Goal: Navigation & Orientation: Find specific page/section

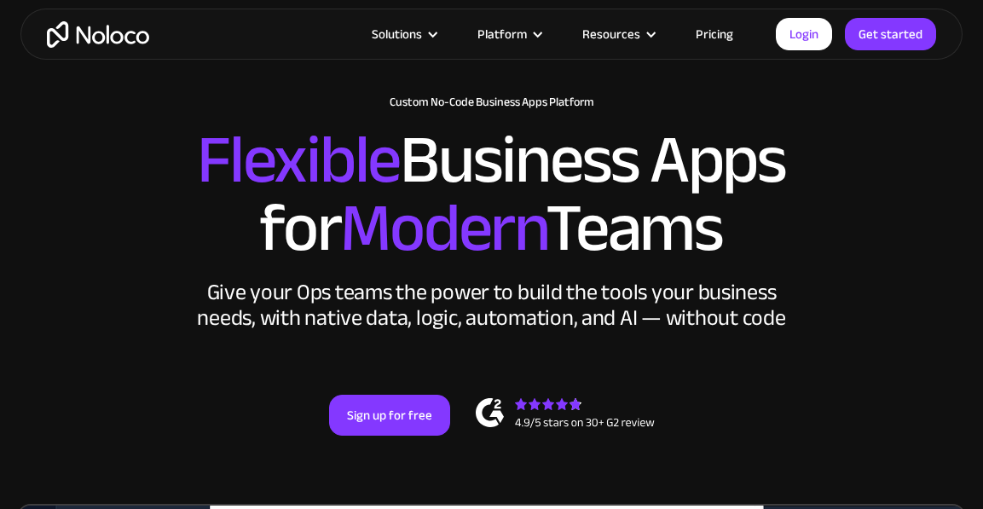
scroll to position [64, 0]
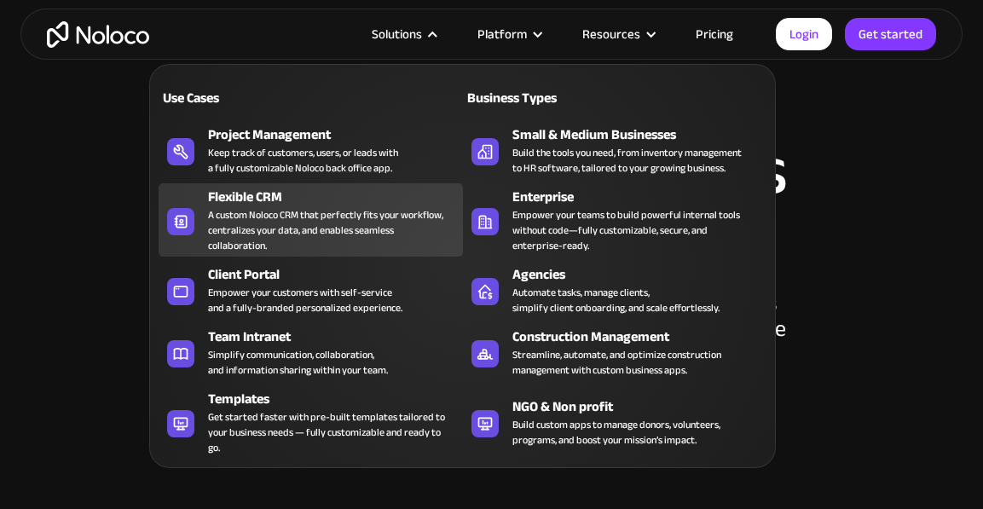
click at [353, 222] on div "A custom Noloco CRM that perfectly fits your workflow, centralizes your data, a…" at bounding box center [330, 230] width 245 height 46
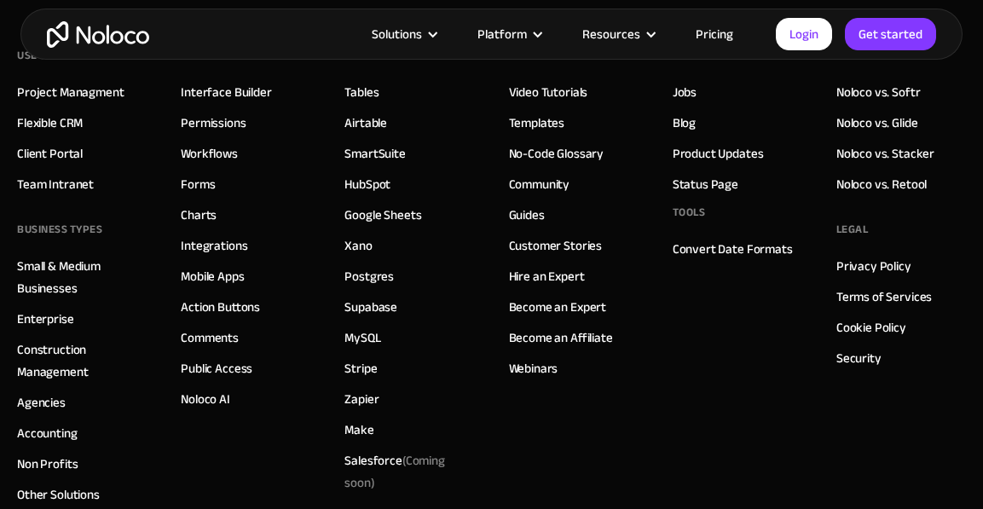
scroll to position [7032, 0]
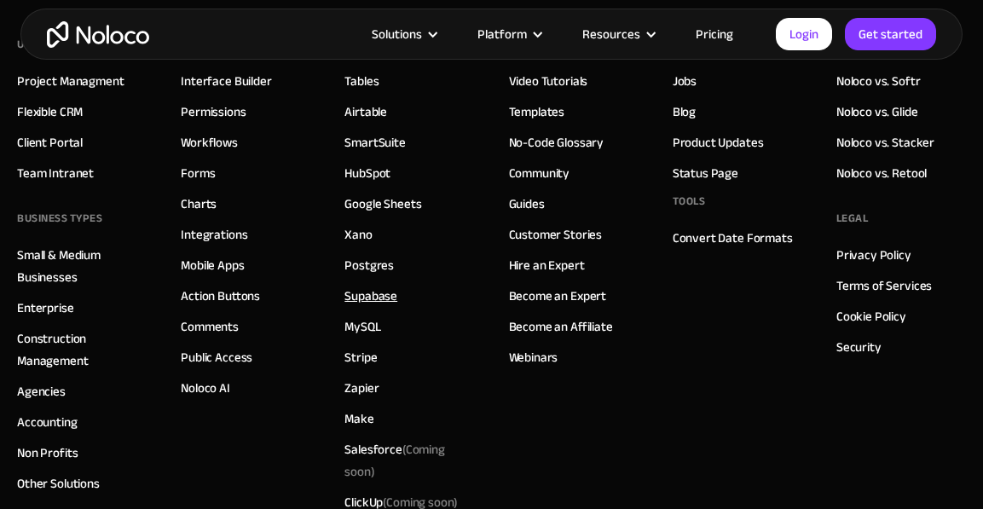
click at [366, 307] on link "Supabase" at bounding box center [370, 296] width 53 height 22
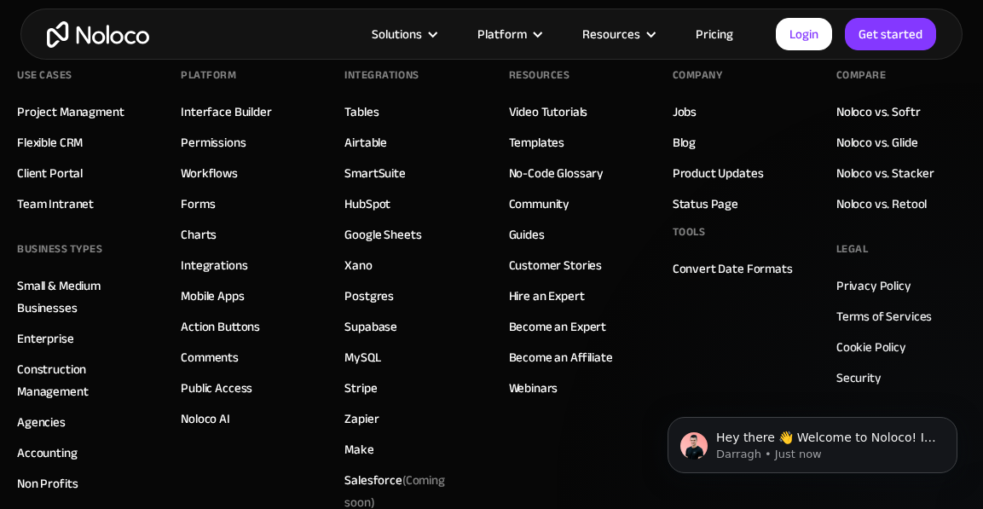
scroll to position [4758, 0]
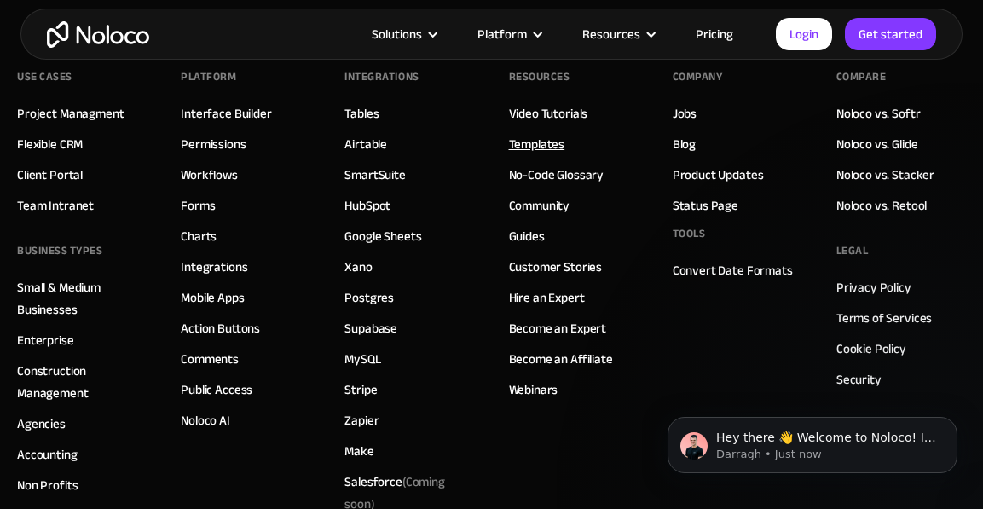
click at [530, 155] on link "Templates" at bounding box center [537, 144] width 56 height 22
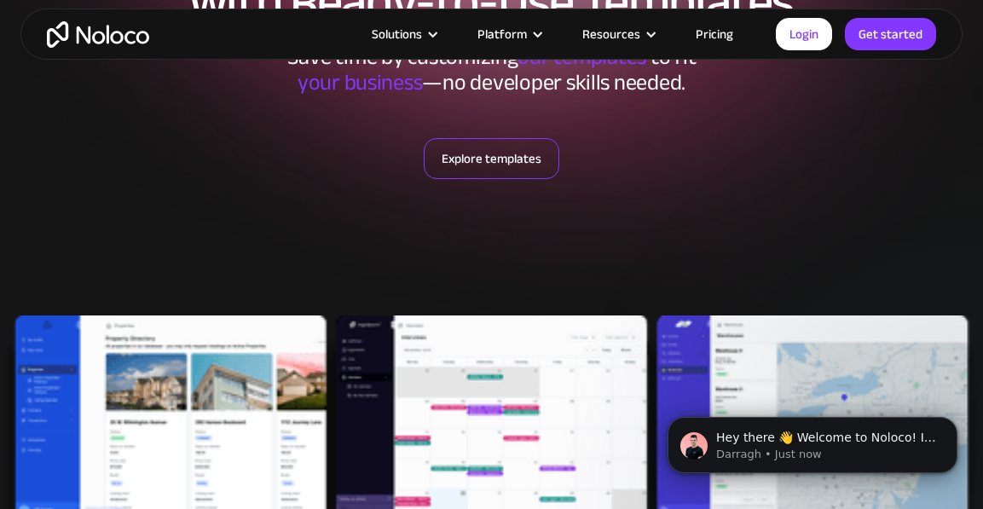
click at [461, 160] on link "Explore templates" at bounding box center [492, 158] width 136 height 41
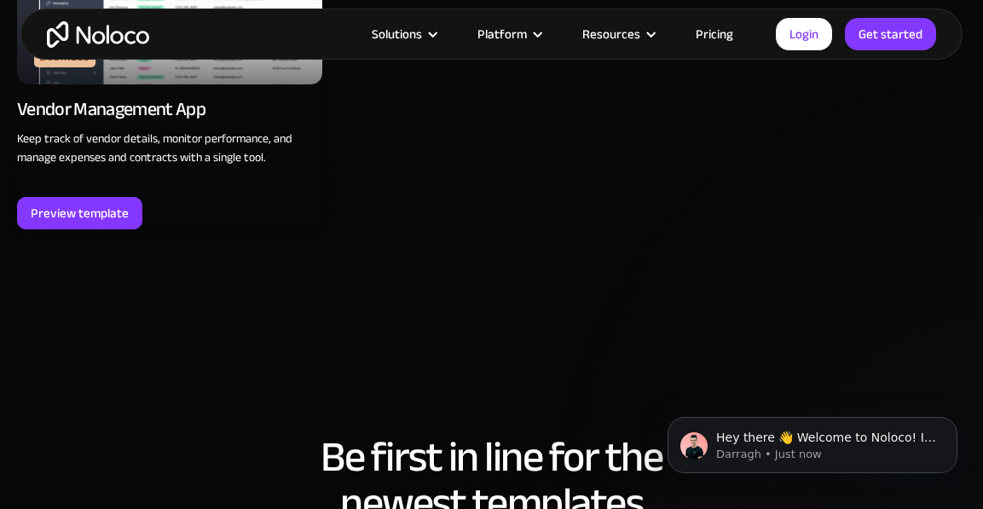
scroll to position [5315, 0]
